Goal: Information Seeking & Learning: Learn about a topic

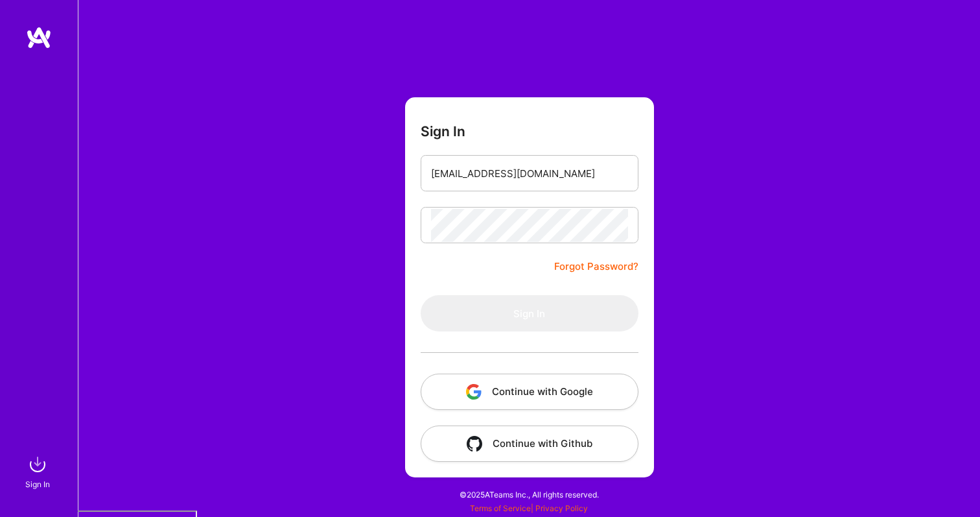
click at [543, 383] on button "Continue with Google" at bounding box center [530, 391] width 218 height 36
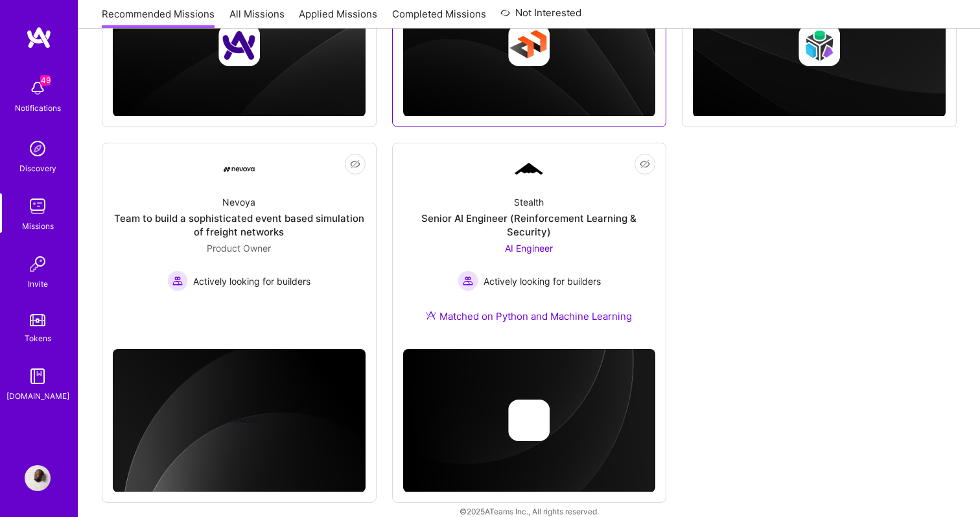
scroll to position [480, 0]
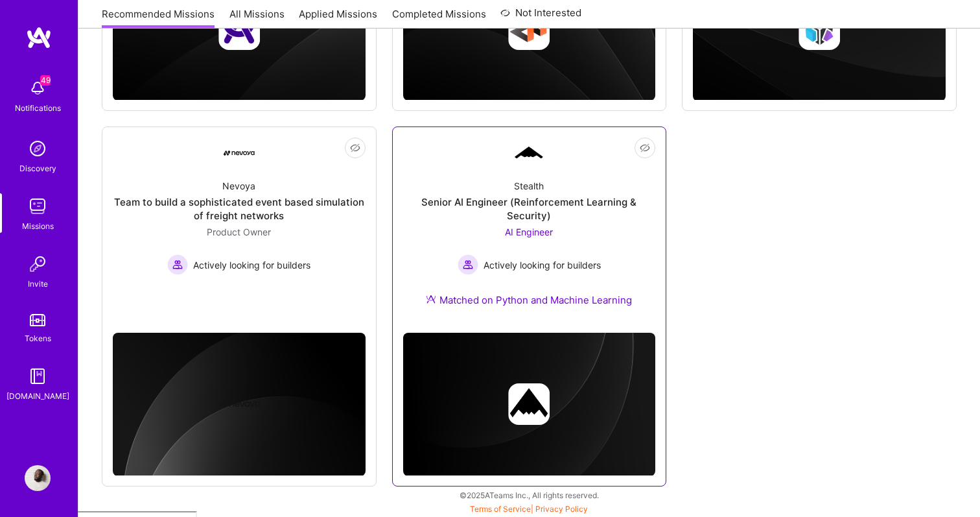
click at [505, 226] on div "AI Engineer Actively looking for builders" at bounding box center [529, 250] width 143 height 50
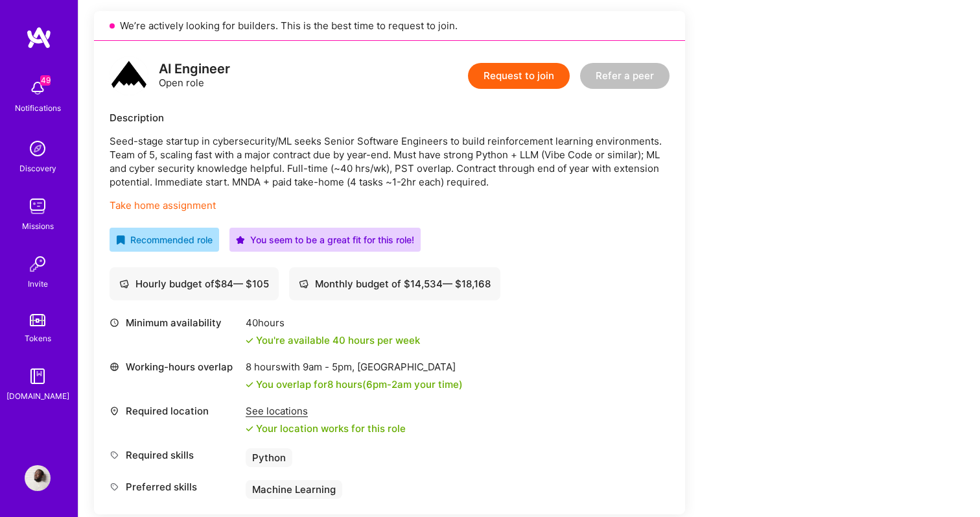
scroll to position [289, 0]
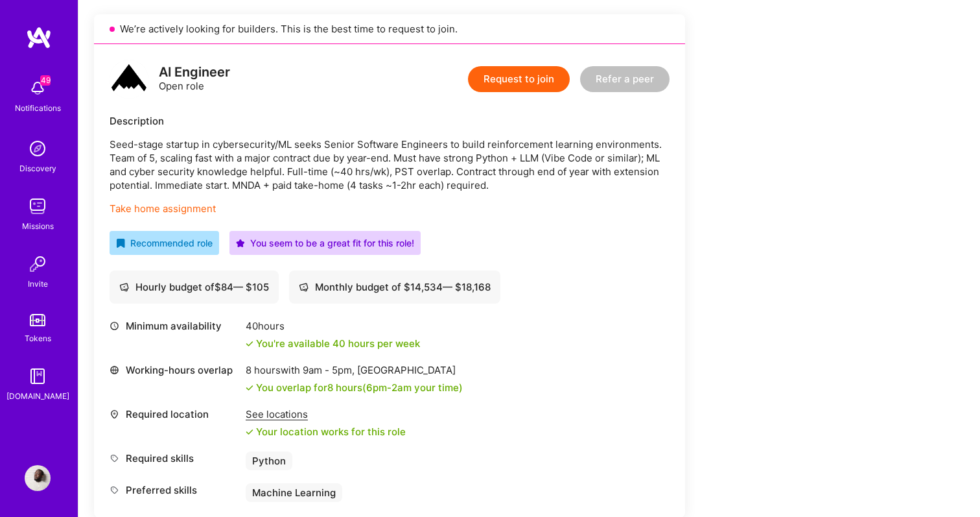
click at [192, 204] on link "Take home assignment" at bounding box center [163, 208] width 106 height 12
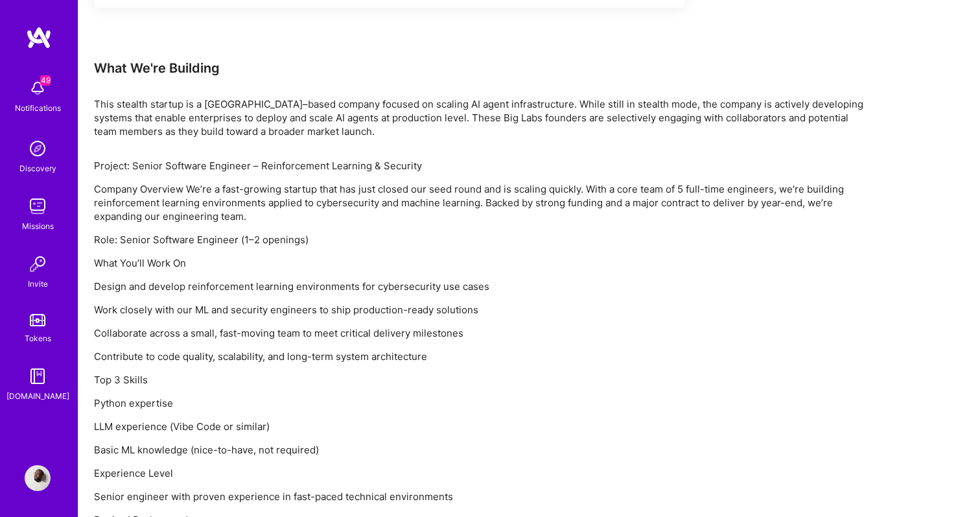
scroll to position [792, 0]
